Goal: Register for event/course

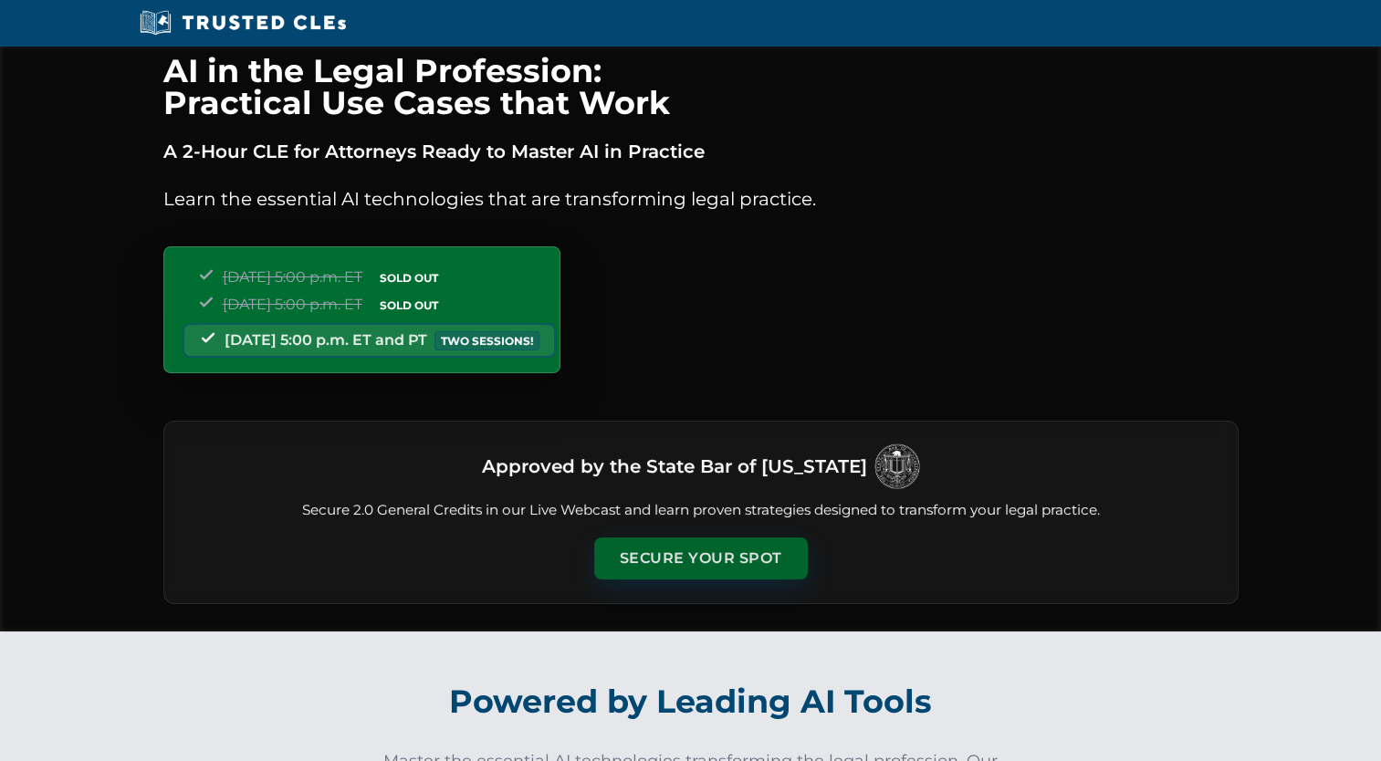
click at [650, 549] on button "Secure Your Spot" at bounding box center [701, 559] width 214 height 42
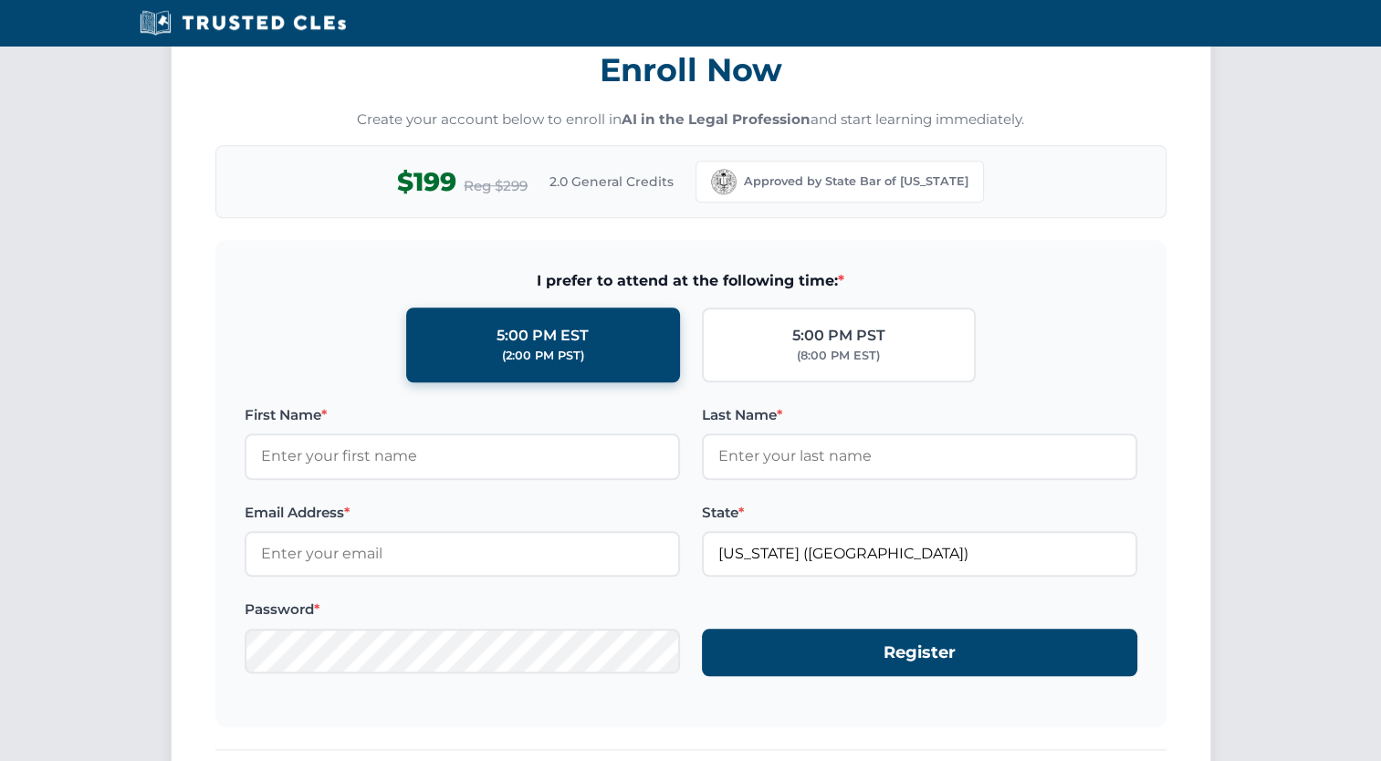
scroll to position [1669, 0]
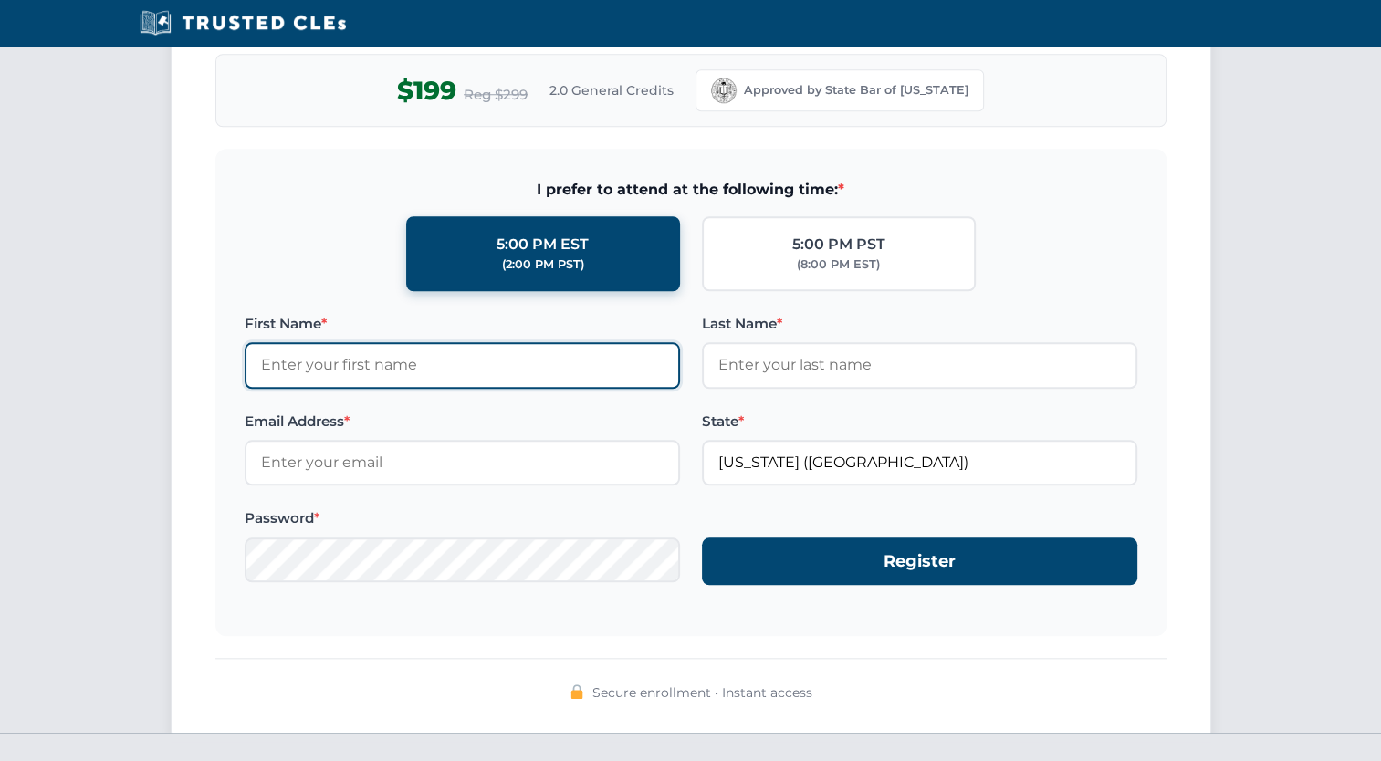
click at [336, 359] on input "First Name *" at bounding box center [462, 365] width 435 height 46
type input "[PERSON_NAME]"
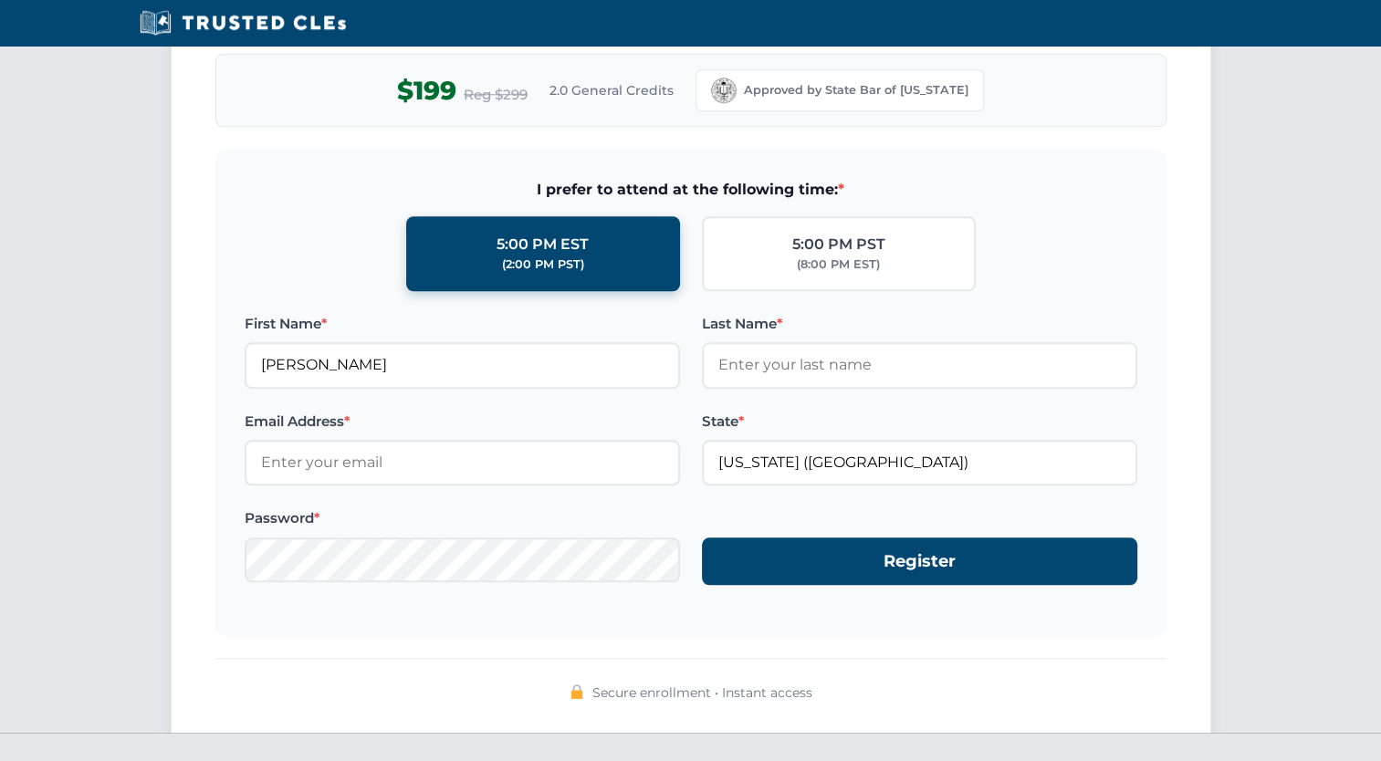
type input "[PERSON_NAME]"
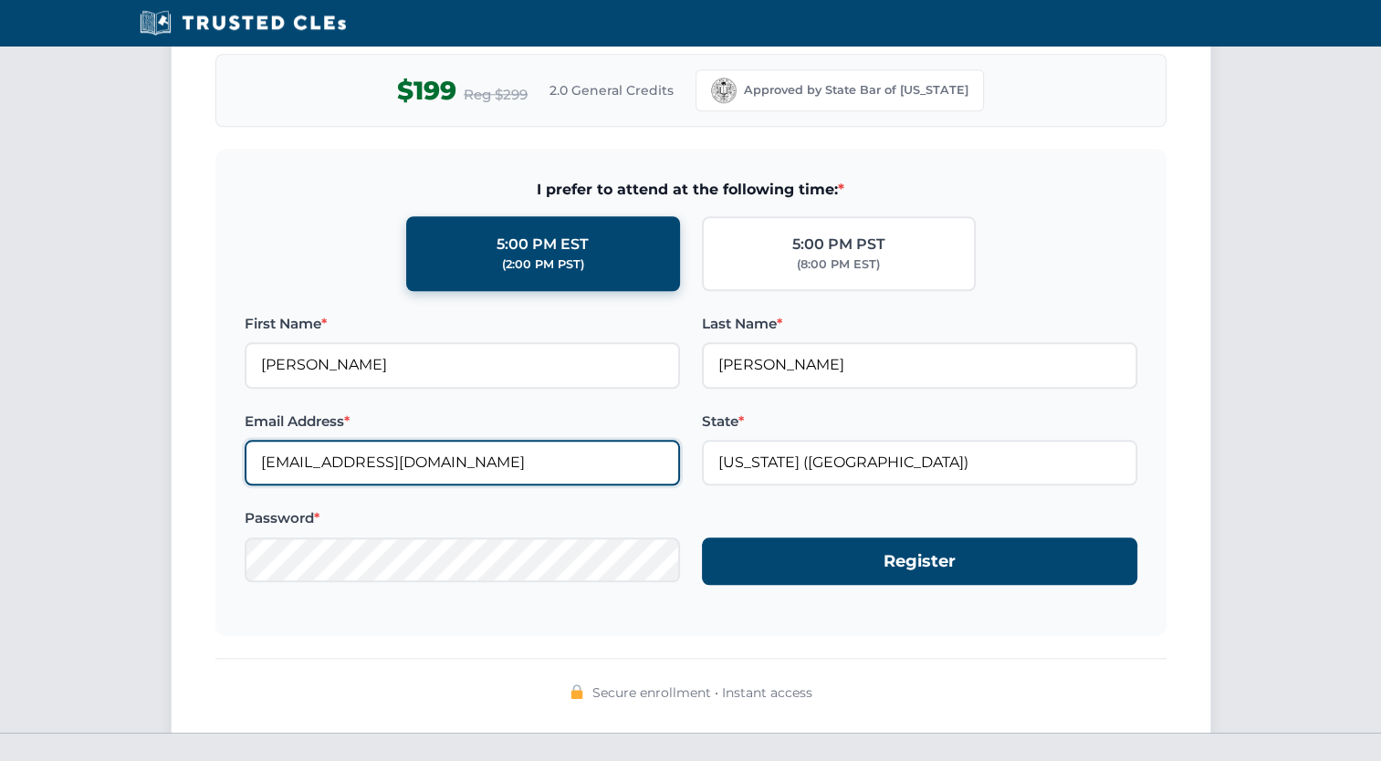
click at [506, 458] on input "spblaw@earthlink.net" at bounding box center [462, 463] width 435 height 46
type input "s"
click at [354, 455] on input "Steve" at bounding box center [462, 463] width 435 height 46
click at [391, 457] on input "Steve" at bounding box center [462, 463] width 435 height 46
click at [272, 452] on input "Steve" at bounding box center [462, 463] width 435 height 46
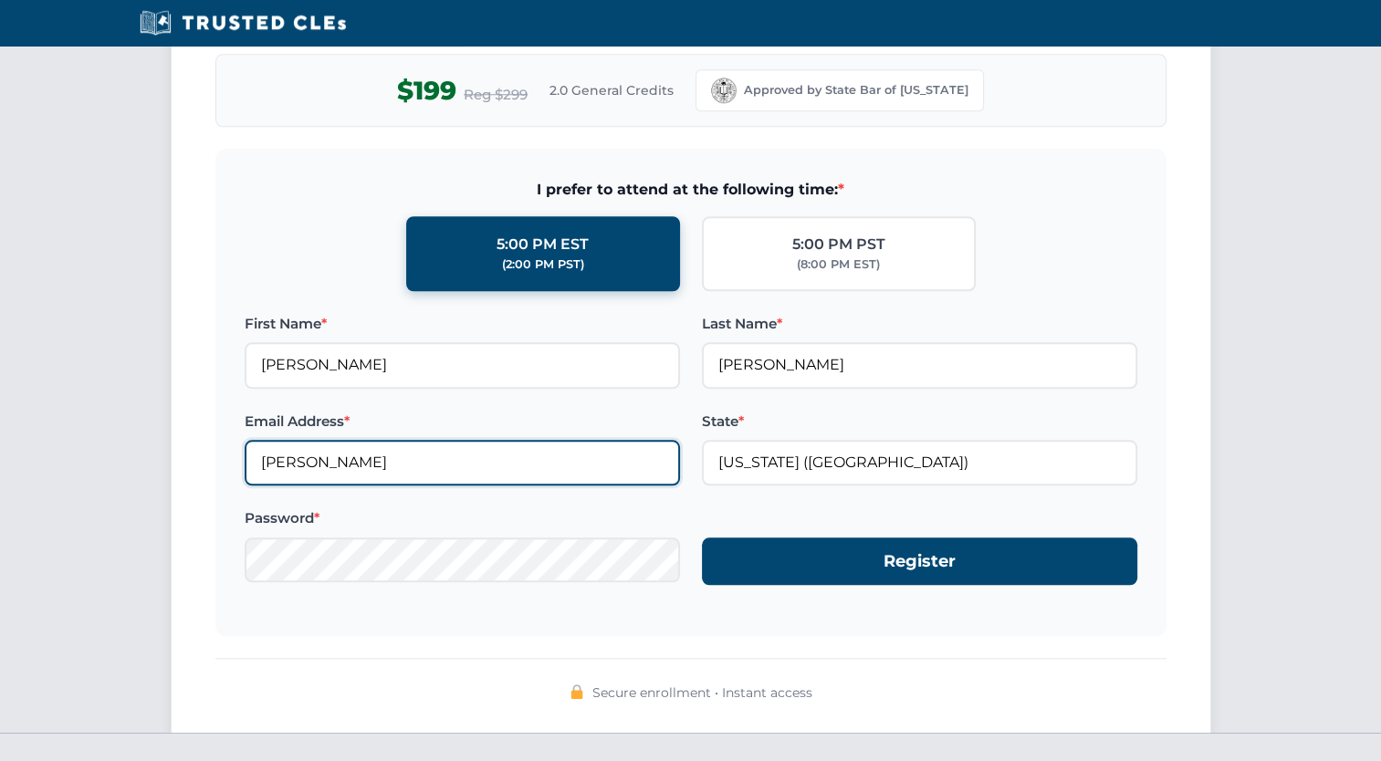
type input "[PERSON_NAME][EMAIL_ADDRESS][DOMAIN_NAME]"
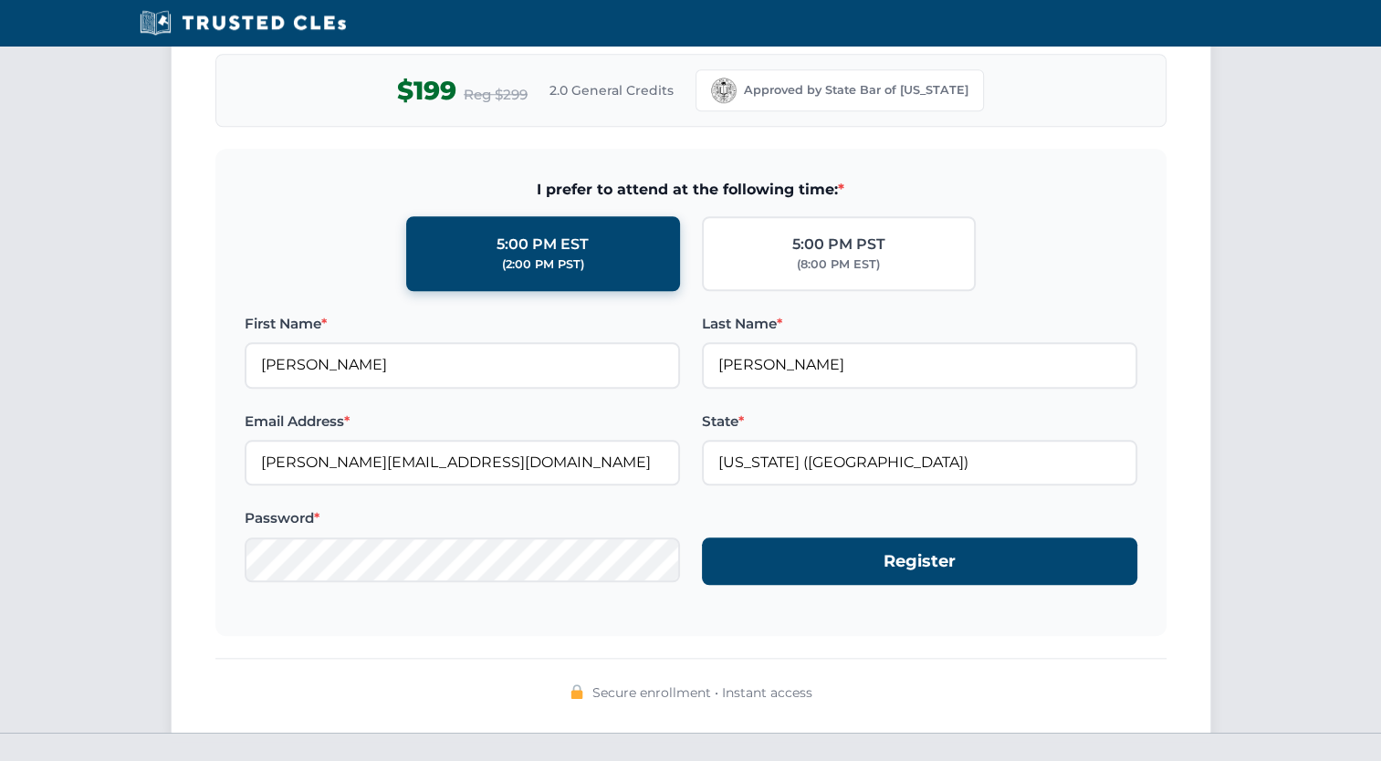
click at [775, 602] on form "I prefer to attend at the following time: * 5:00 PM EST (2:00 PM PST) 5:00 PM P…" at bounding box center [690, 392] width 951 height 487
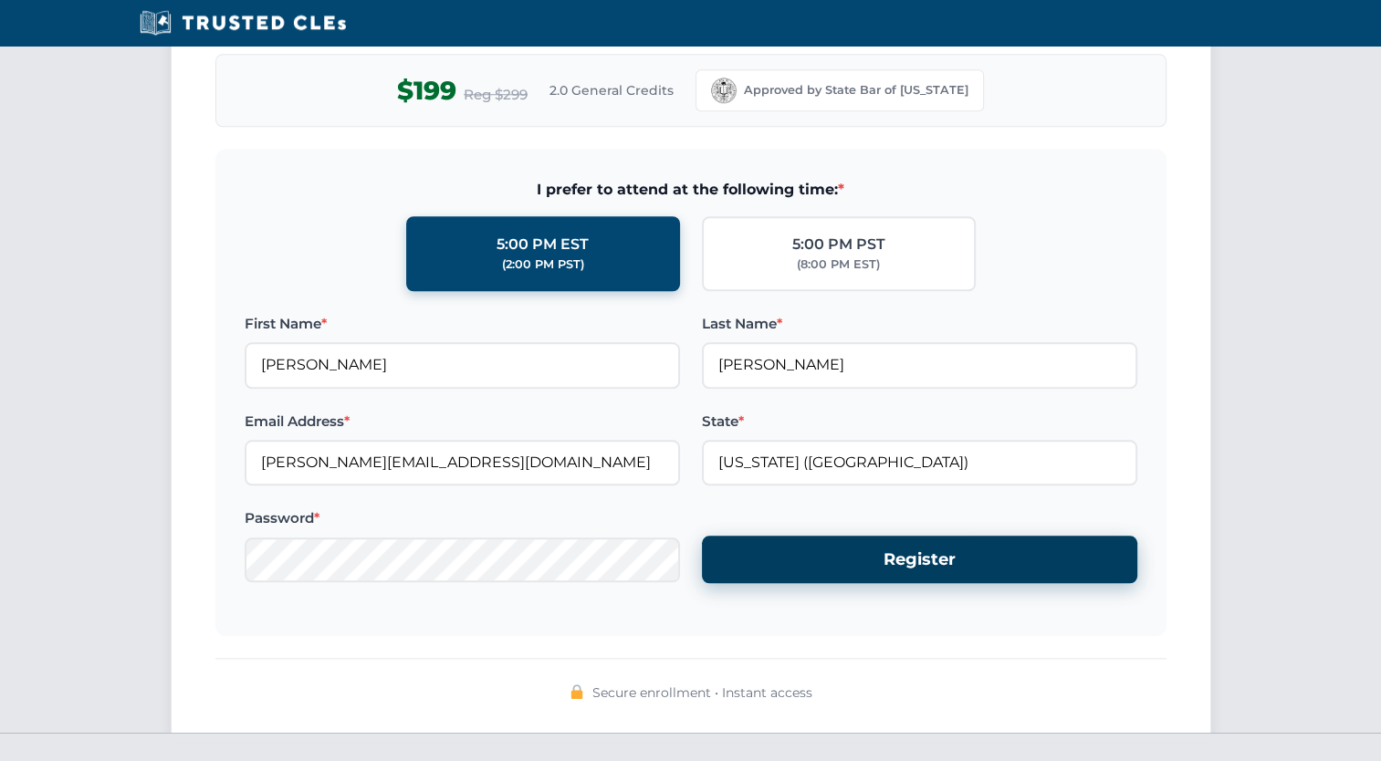
click at [816, 549] on button "Register" at bounding box center [919, 560] width 435 height 48
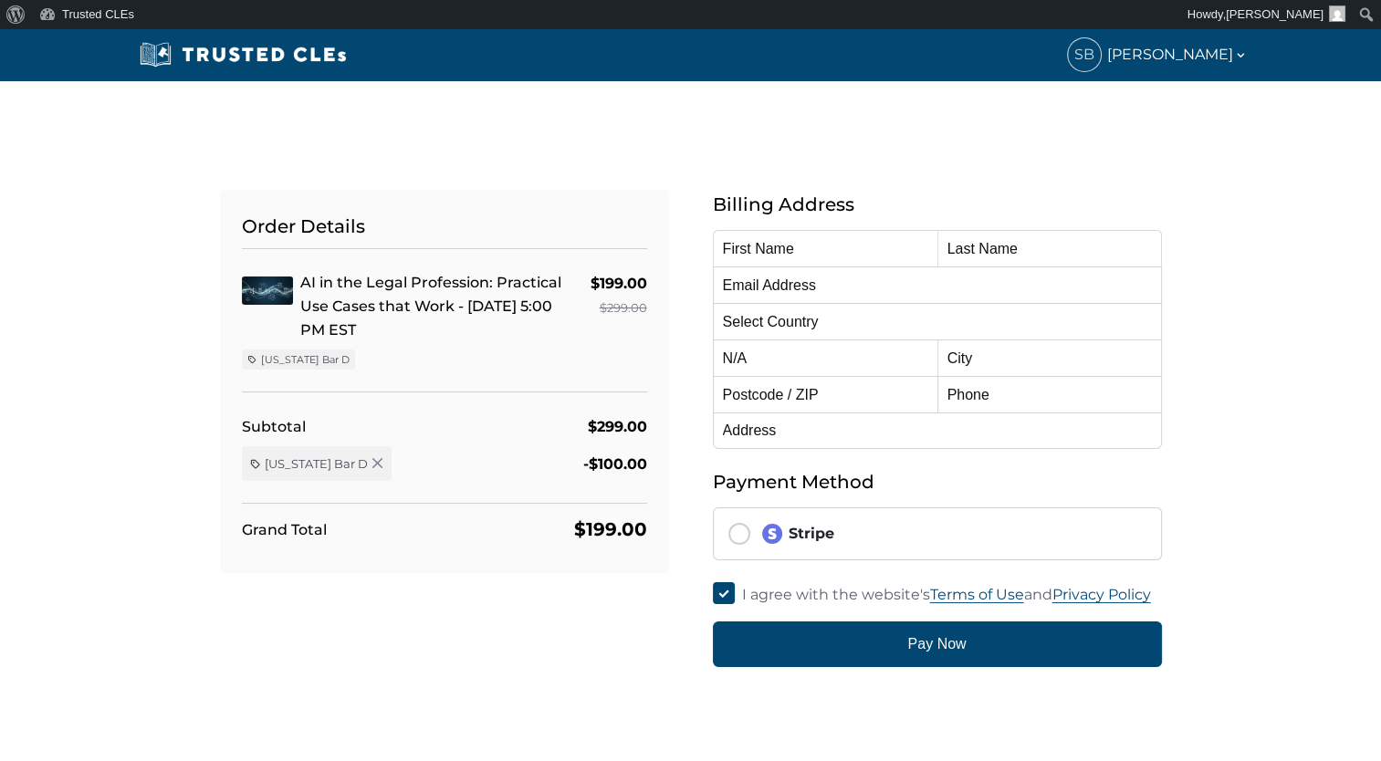
type input "[PERSON_NAME]"
type input "[PERSON_NAME][EMAIL_ADDRESS][DOMAIN_NAME]"
select select "[GEOGRAPHIC_DATA]"
radio input "true"
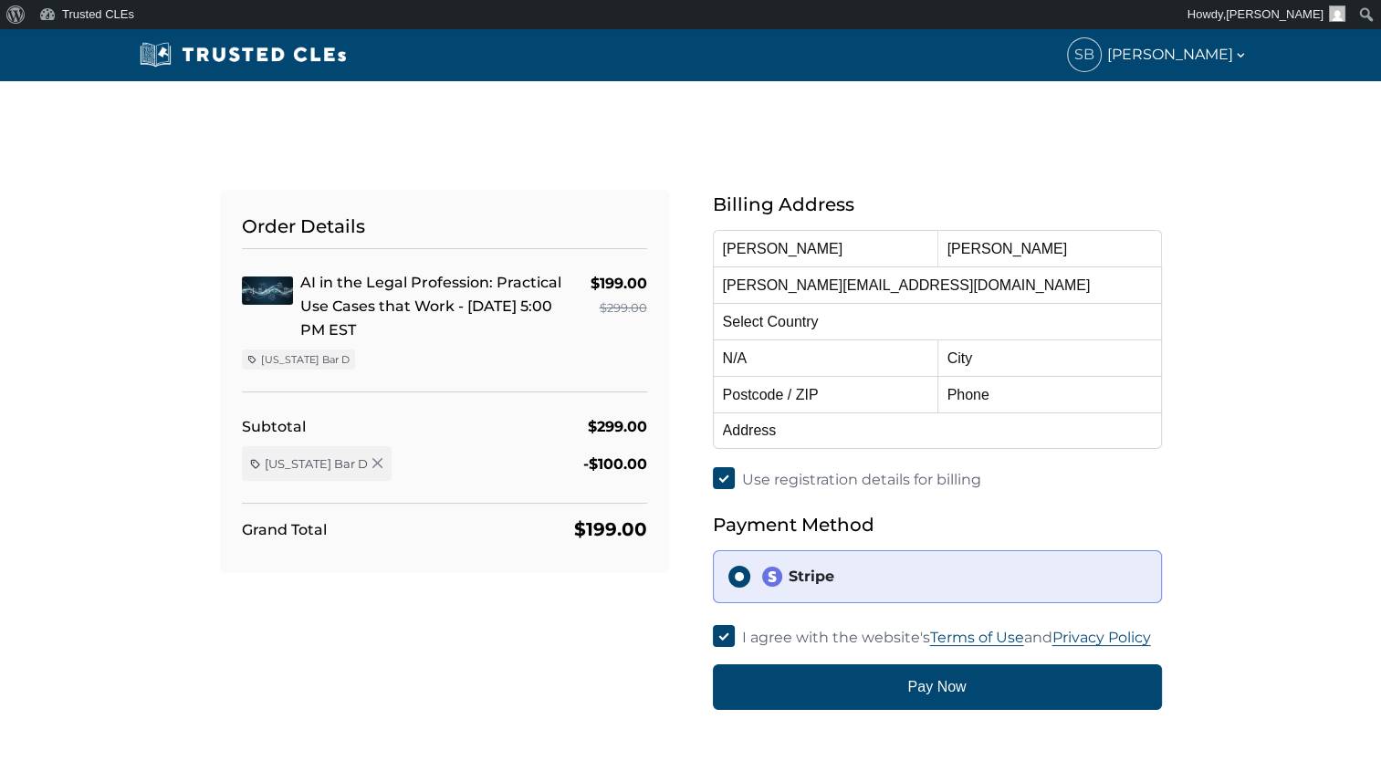
select select "[US_STATE]"
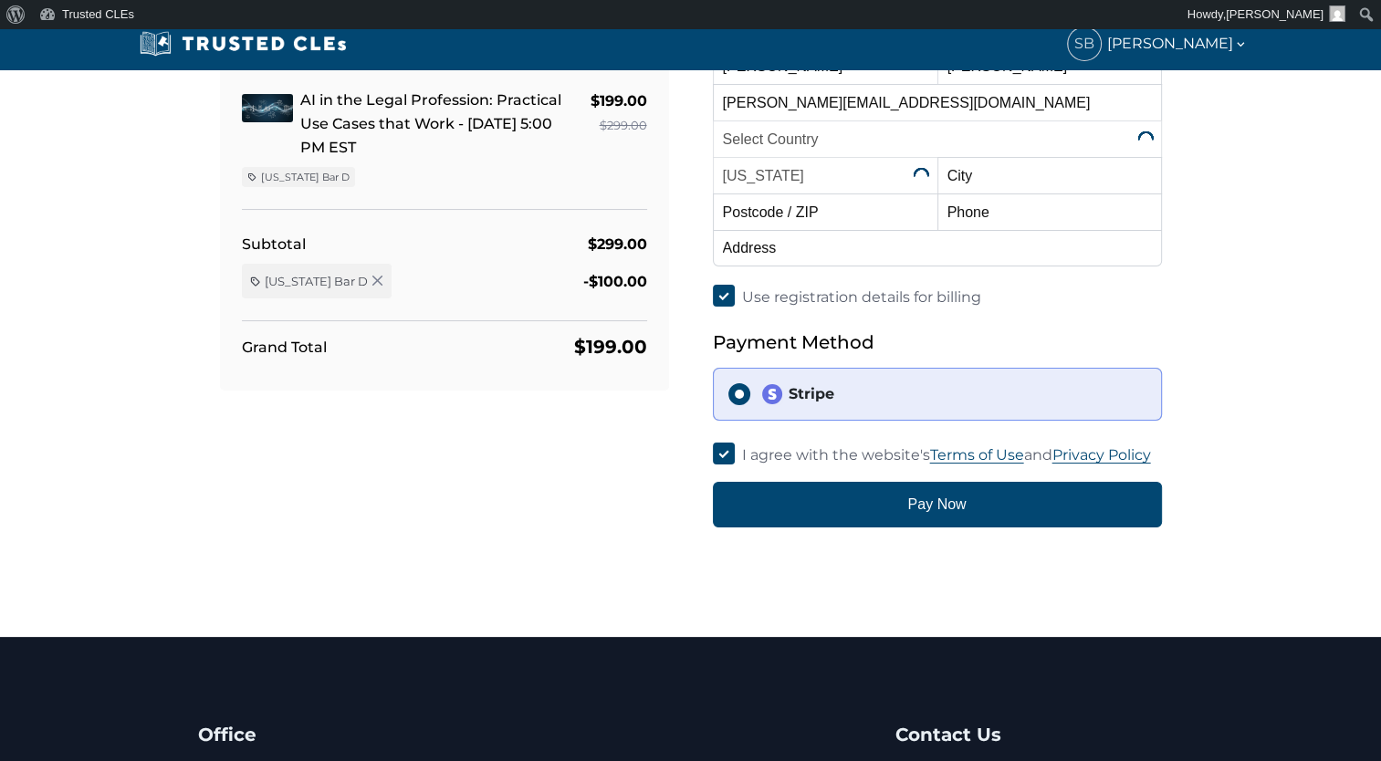
scroll to position [91, 0]
